Goal: Transaction & Acquisition: Purchase product/service

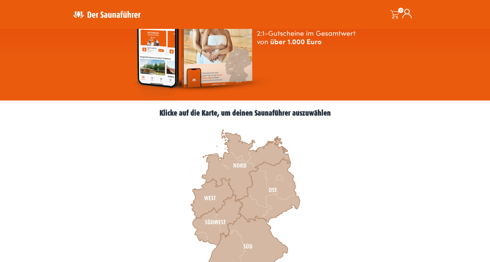
scroll to position [88, 0]
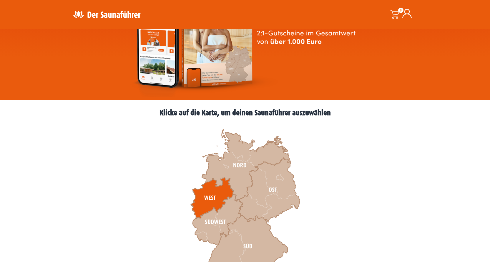
click at [210, 202] on icon at bounding box center [212, 198] width 43 height 41
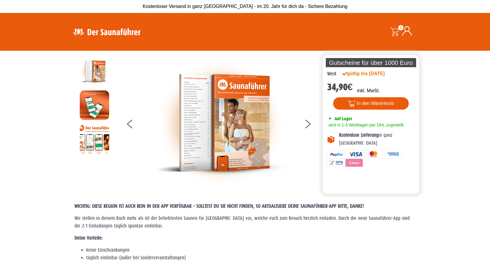
click at [482, 0] on div at bounding box center [245, 0] width 490 height 0
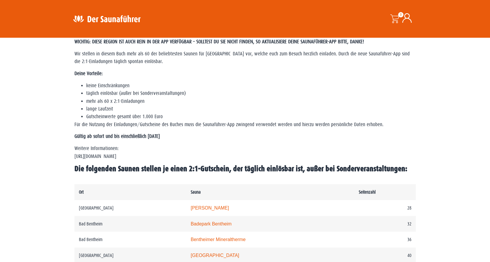
scroll to position [177, 0]
